Goal: Task Accomplishment & Management: Complete application form

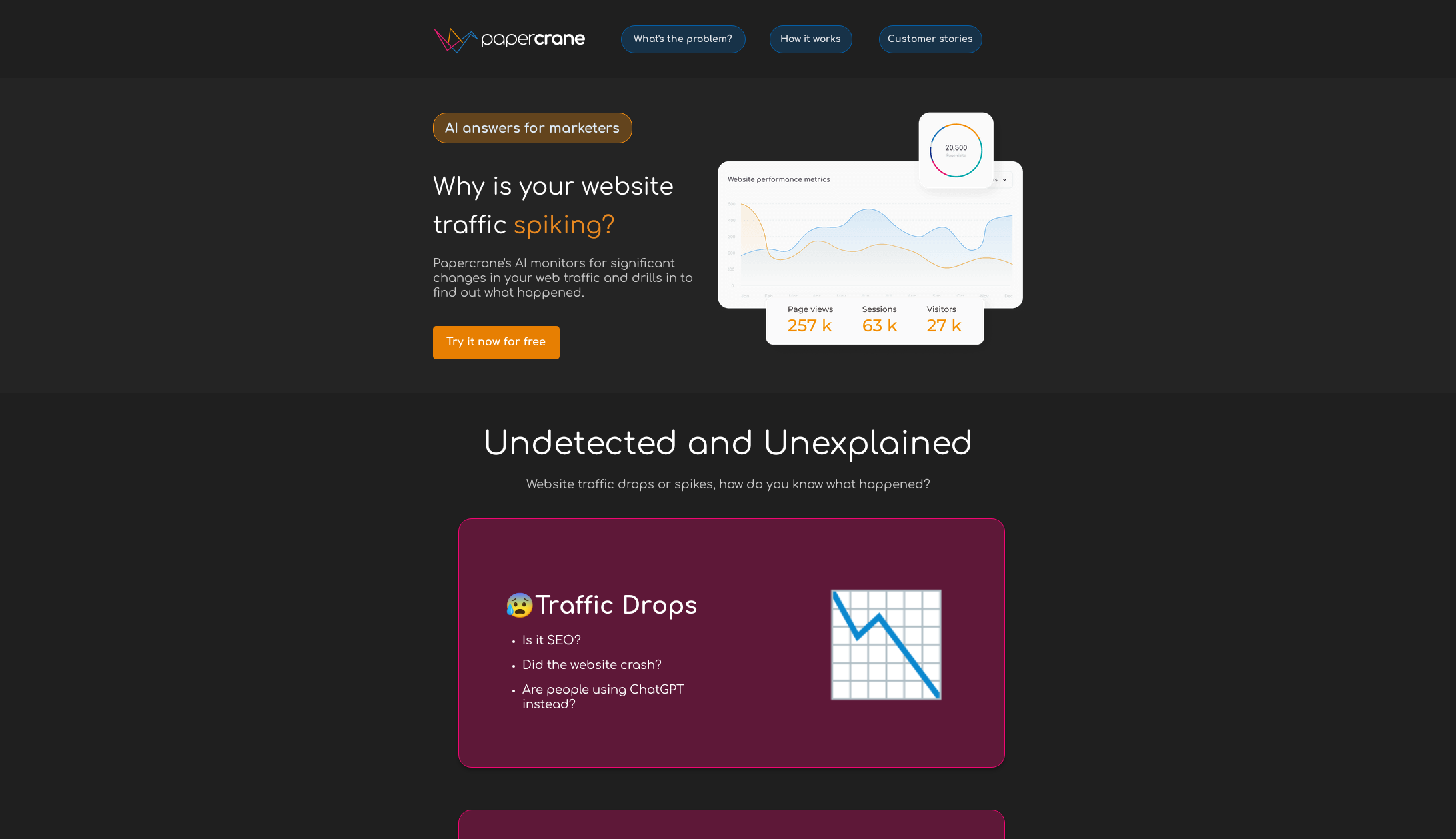
click at [498, 335] on link "Try it now for free" at bounding box center [497, 342] width 126 height 33
click at [502, 336] on span "Try it now for free" at bounding box center [497, 341] width 126 height 12
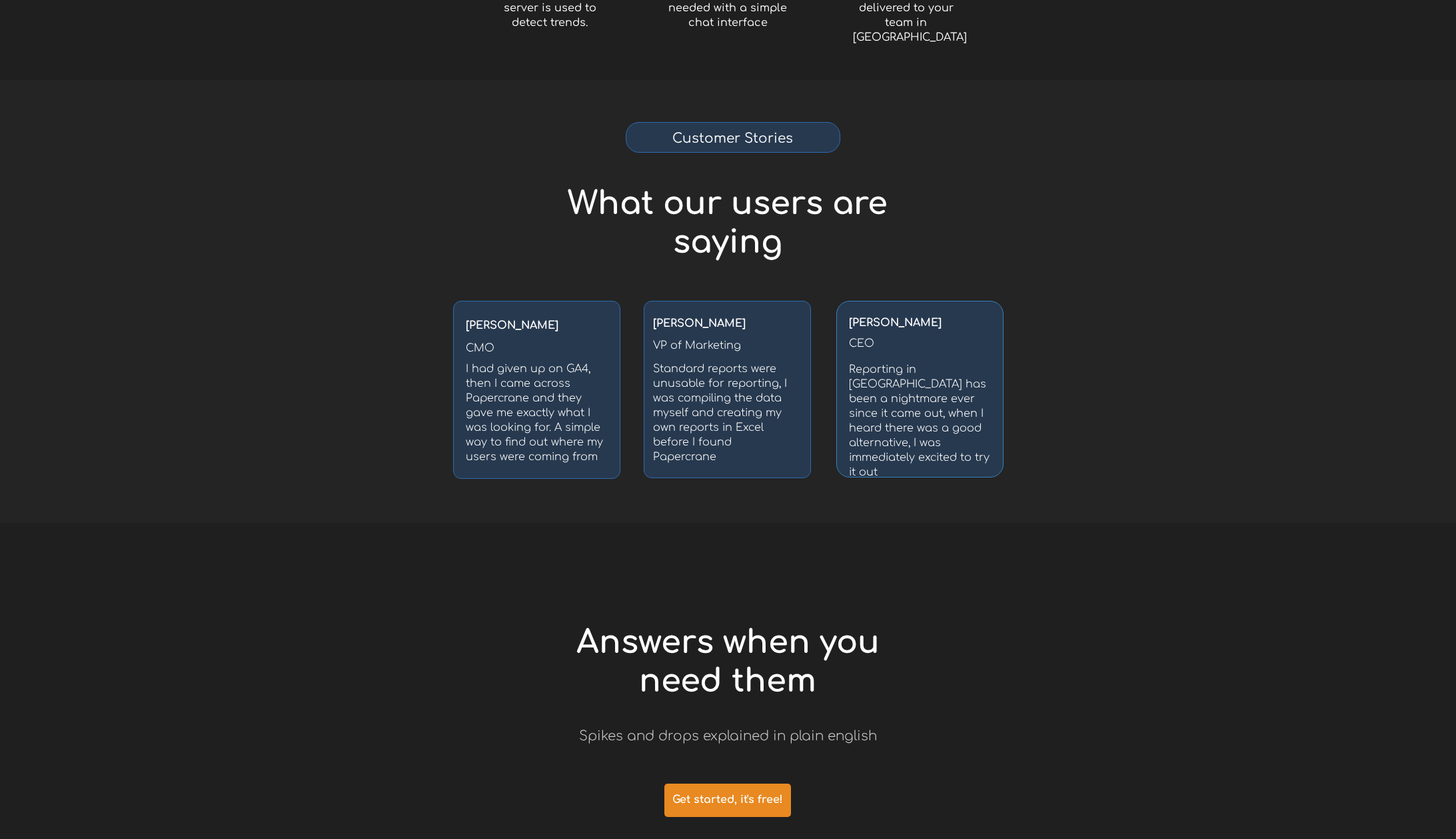
scroll to position [2264, 0]
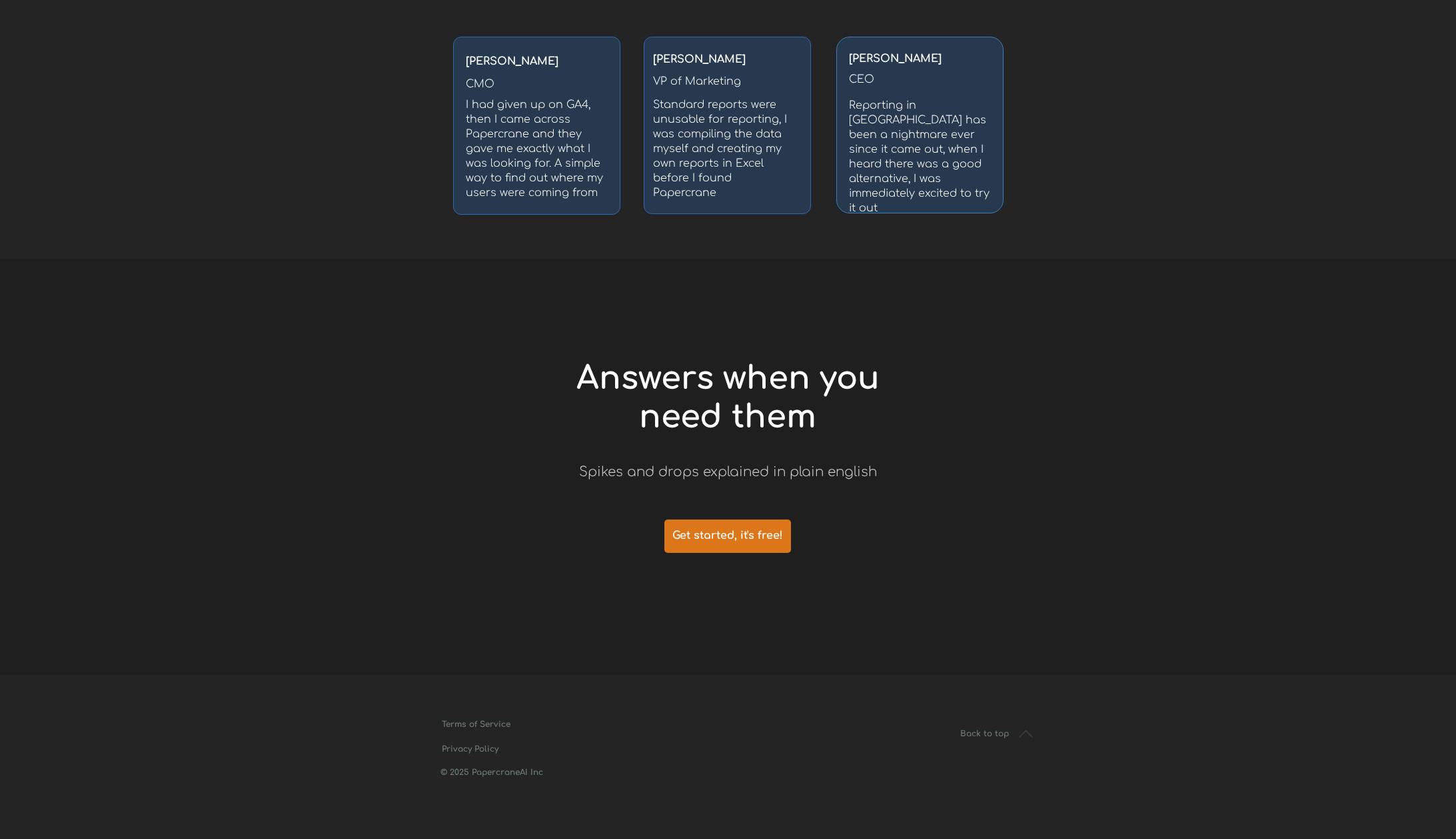
click at [725, 520] on link "Get started, it's free!" at bounding box center [728, 536] width 126 height 33
drag, startPoint x: 1124, startPoint y: 358, endPoint x: 1014, endPoint y: 359, distance: 110.0
click at [1124, 358] on div at bounding box center [728, 466] width 1456 height 416
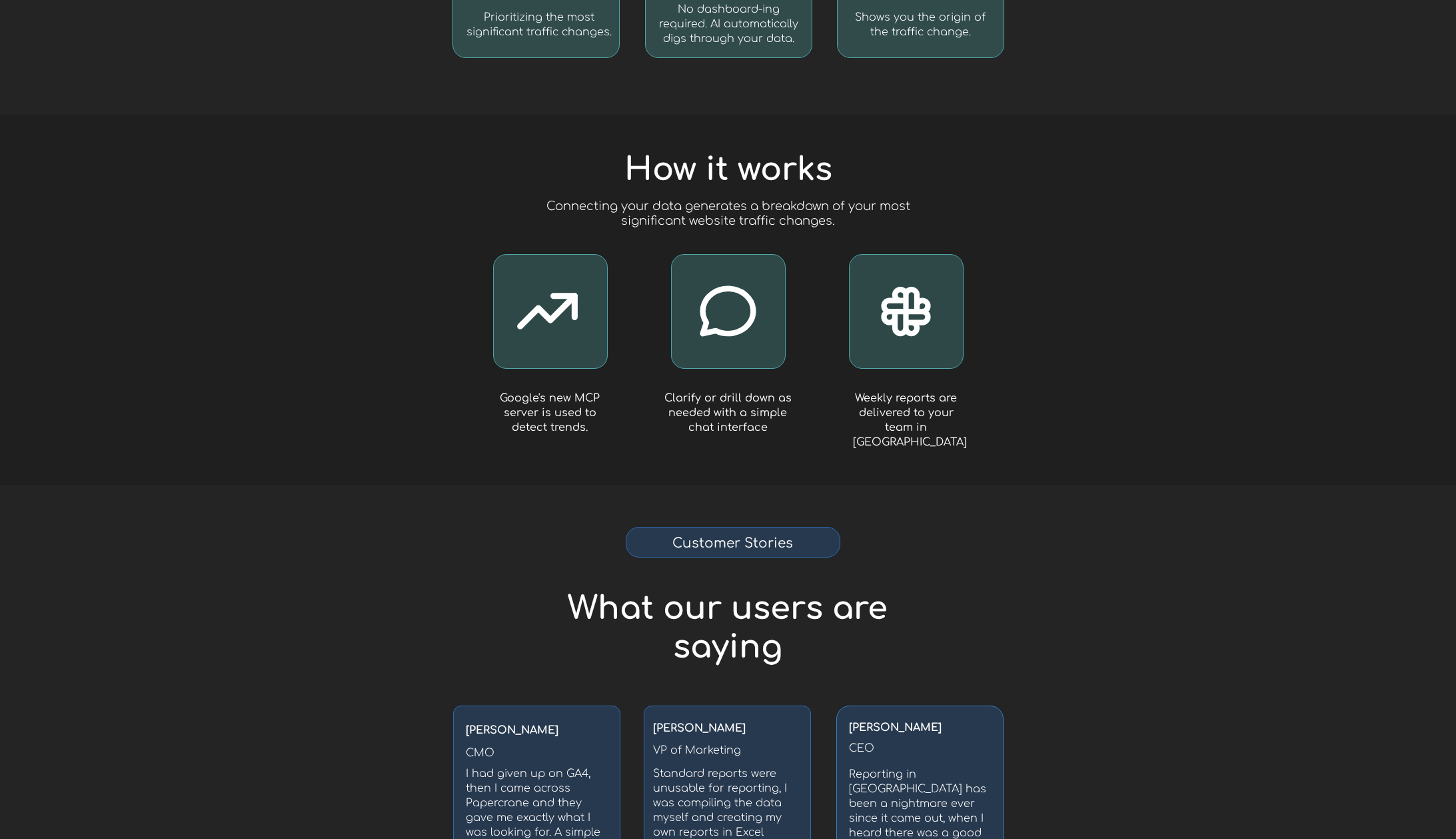
scroll to position [0, 0]
